Goal: Task Accomplishment & Management: Complete application form

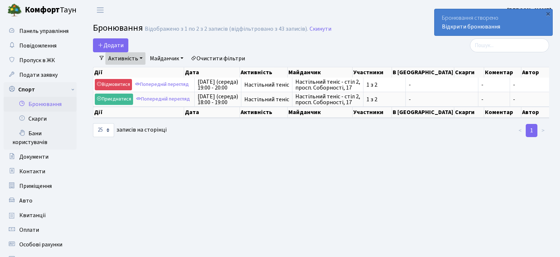
select select "25"
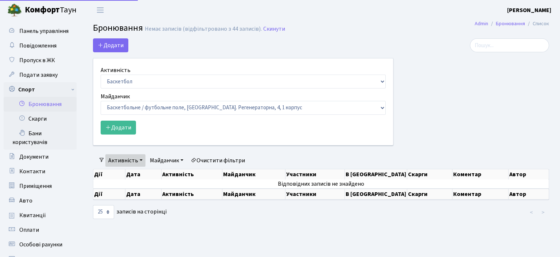
select select "25"
click at [101, 74] on select "Баскетбол Волейбол Йога Катання на роликах Настільний теніс Теніс Футбол Фітнес" at bounding box center [243, 81] width 285 height 14
select select "7"
click option "Настільний теніс" at bounding box center [0, 0] width 0 height 0
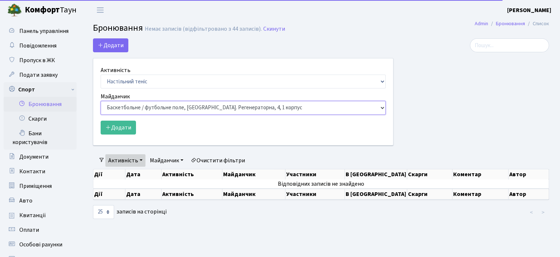
click at [101, 101] on select "Баскетбольне / футбольне поле, Вул. Регенераторна, 4, 1 корпус Баскетбольне пол…" at bounding box center [243, 108] width 285 height 14
select select "13"
click option "Настільний теніс - стіл 2, просп. Соборності, 17" at bounding box center [0, 0] width 0 height 0
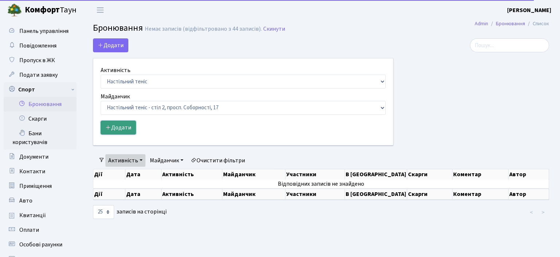
click at [115, 126] on button "Додати" at bounding box center [118, 127] width 35 height 14
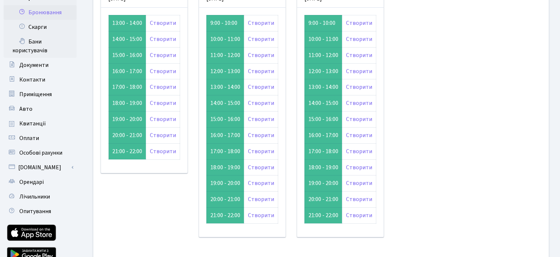
scroll to position [115, 0]
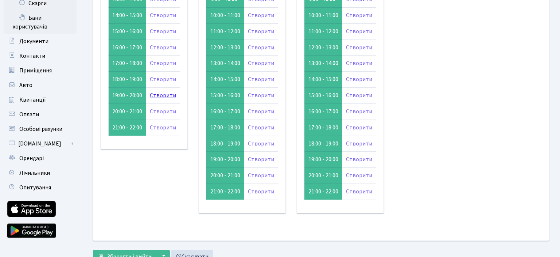
click at [152, 95] on link "Створити" at bounding box center [163, 95] width 26 height 8
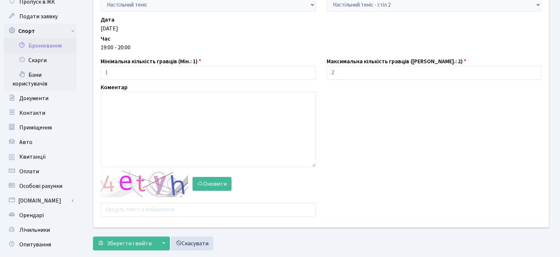
scroll to position [77, 0]
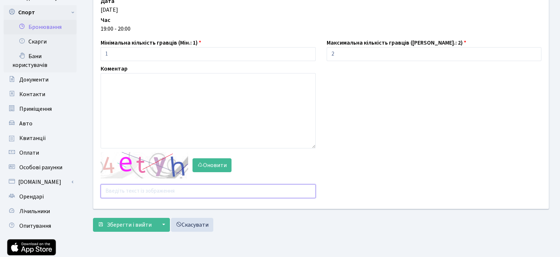
click at [124, 192] on input "text" at bounding box center [208, 191] width 215 height 14
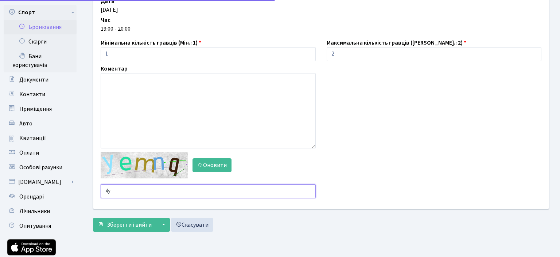
type input "4"
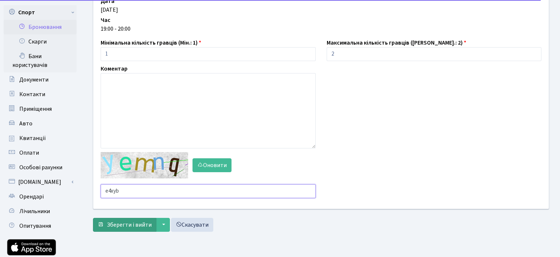
type input "e4xyb"
click at [122, 227] on span "Зберегти і вийти" at bounding box center [129, 224] width 45 height 8
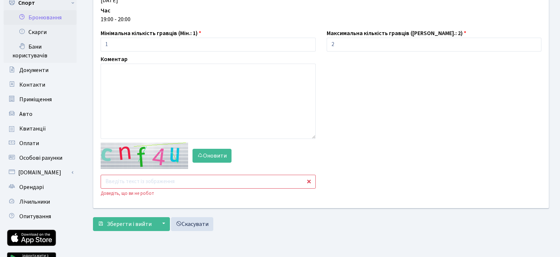
scroll to position [124, 0]
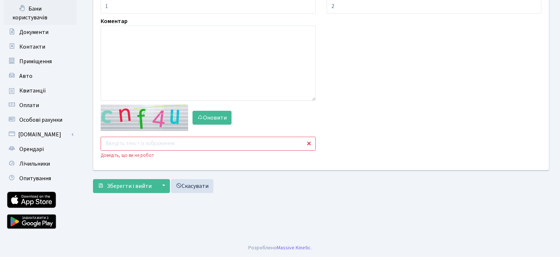
click at [137, 145] on input "text" at bounding box center [208, 143] width 215 height 14
type input "bcxgm"
click at [124, 184] on span "Зберегти і вийти" at bounding box center [129, 186] width 45 height 8
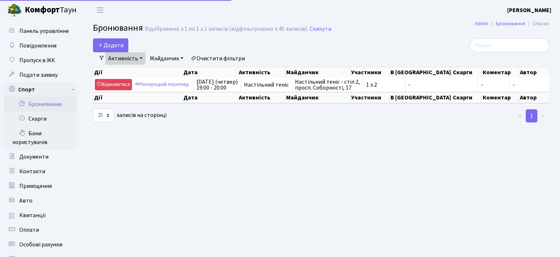
select select "25"
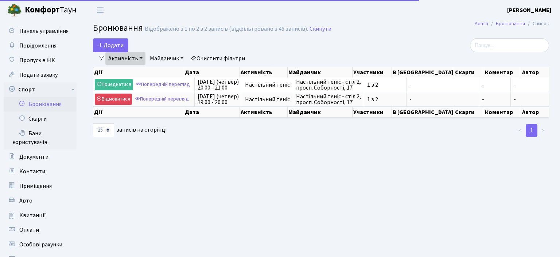
select select "25"
